Goal: Task Accomplishment & Management: Use online tool/utility

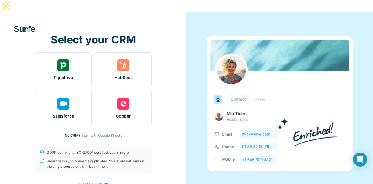
click at [98, 181] on span "I’ll do this manually" at bounding box center [93, 183] width 31 height 5
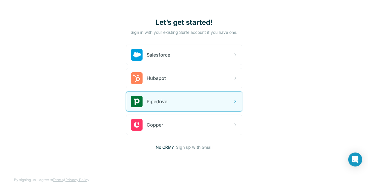
scroll to position [32, 0]
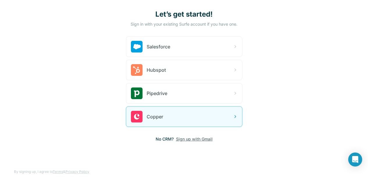
click at [176, 140] on span "Sign up with Gmail" at bounding box center [194, 139] width 37 height 6
click at [126, 152] on button "Sign up with Google" at bounding box center [184, 154] width 116 height 12
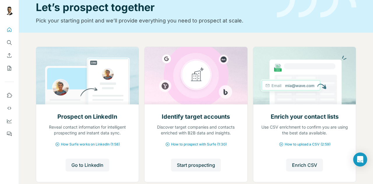
scroll to position [32, 0]
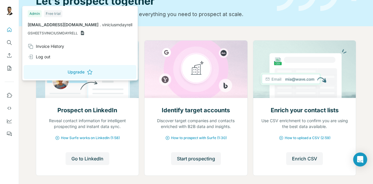
click at [8, 12] on img at bounding box center [9, 10] width 9 height 9
click at [168, 29] on div "Prospect on LinkedIn Reveal contact information for intelligent prospecting and…" at bounding box center [196, 119] width 354 height 187
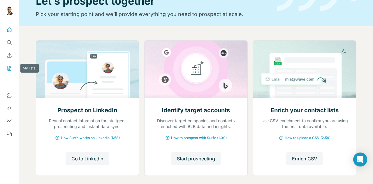
click at [8, 70] on icon "My lists" at bounding box center [10, 68] width 4 height 5
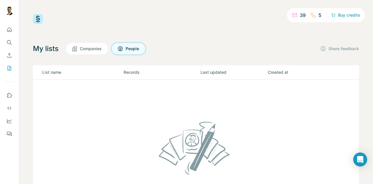
click at [87, 47] on span "Companies" at bounding box center [91, 49] width 22 height 6
click at [7, 29] on icon "Quick start" at bounding box center [9, 30] width 6 height 6
